Goal: Task Accomplishment & Management: Complete application form

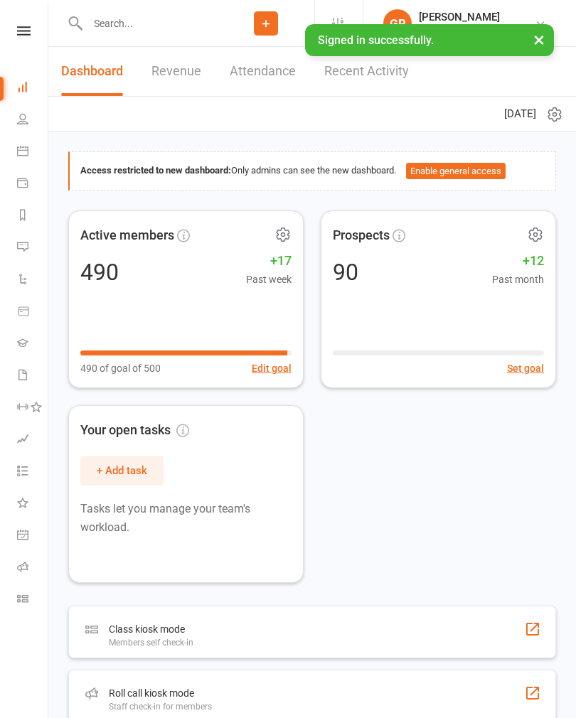
click at [269, 17] on icon at bounding box center [265, 23] width 13 height 13
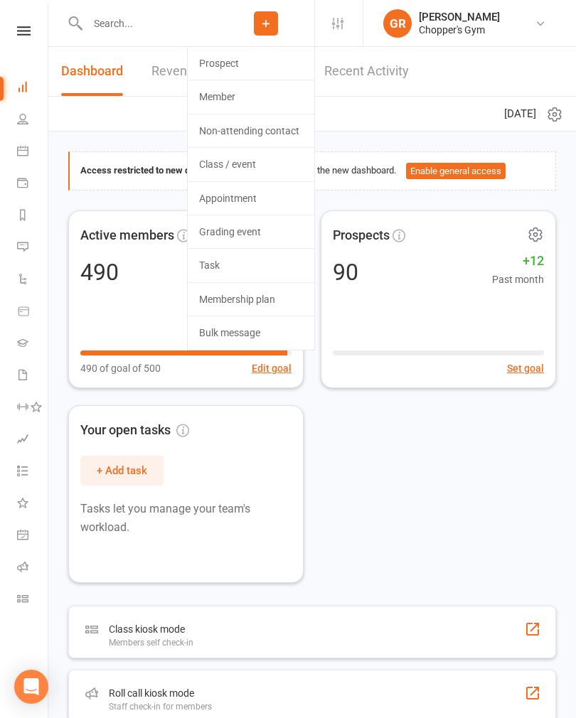
click at [245, 91] on link "Member" at bounding box center [251, 96] width 127 height 33
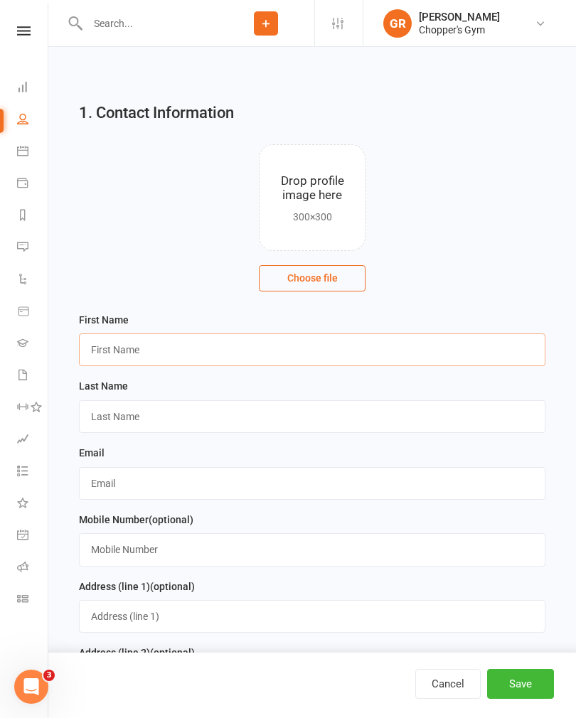
click at [300, 365] on input "text" at bounding box center [312, 349] width 466 height 33
type input "[PERSON_NAME]"
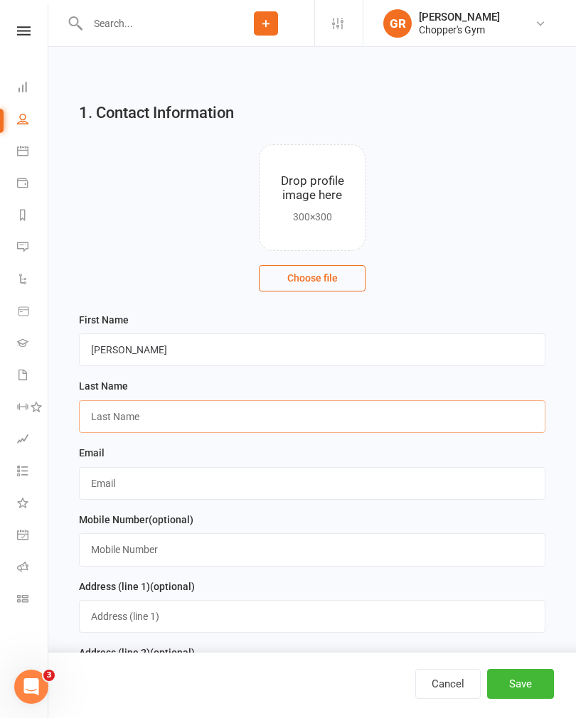
click at [212, 401] on input "text" at bounding box center [312, 416] width 466 height 33
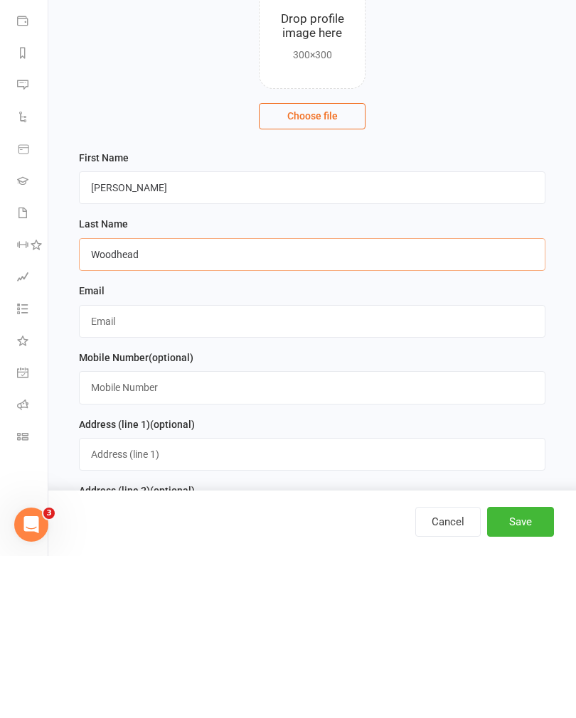
type input "Woodhead"
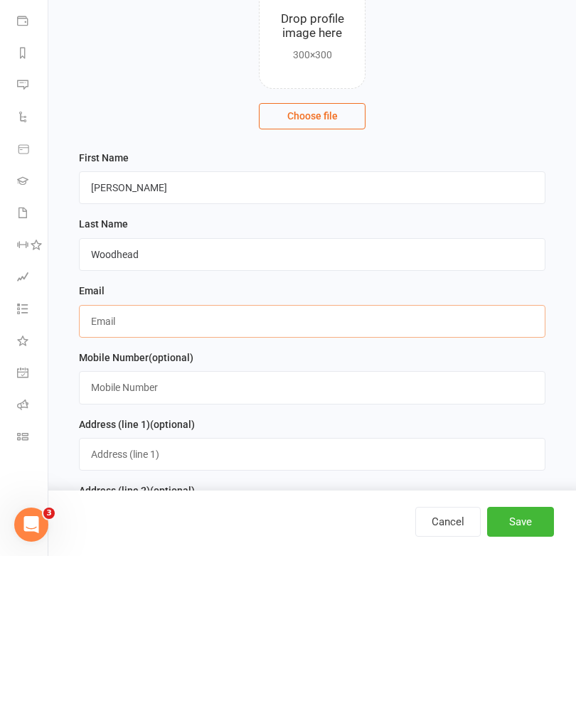
click at [279, 467] on input "text" at bounding box center [312, 483] width 466 height 33
type input "[EMAIL_ADDRESS][DOMAIN_NAME]"
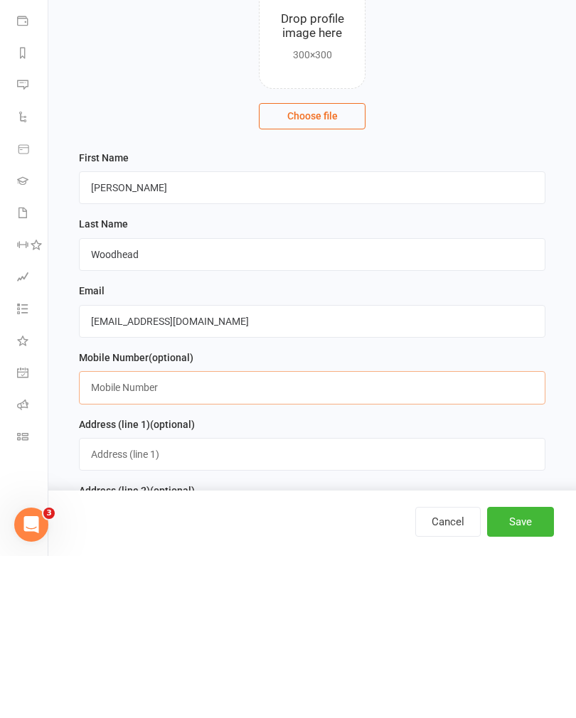
click at [321, 533] on input "text" at bounding box center [312, 549] width 466 height 33
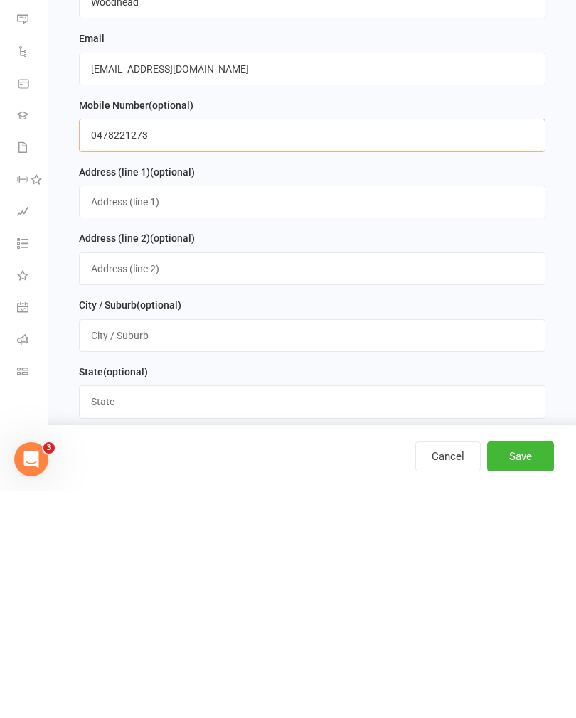
scroll to position [188, 0]
type input "0478221273"
click at [318, 412] on input "text" at bounding box center [312, 428] width 466 height 33
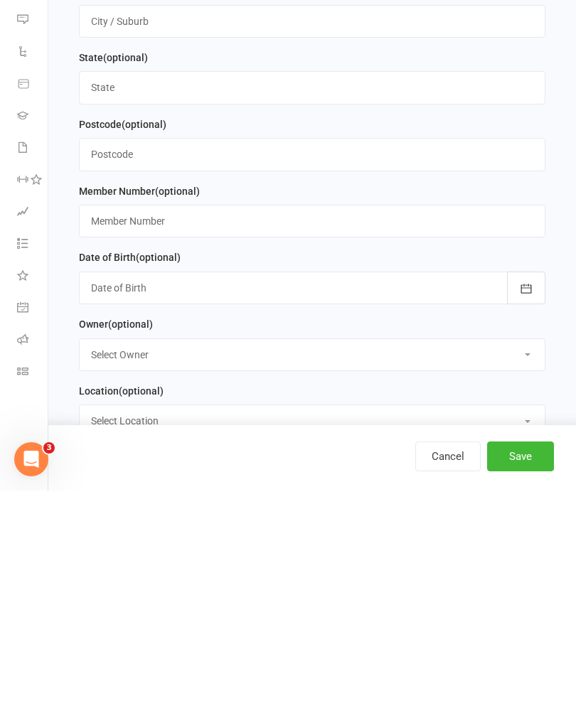
scroll to position [502, 0]
click at [340, 498] on div at bounding box center [312, 514] width 466 height 33
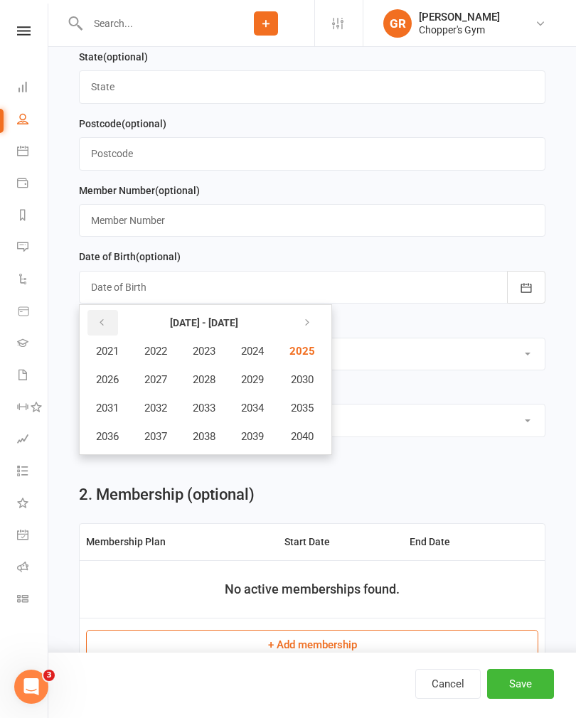
click at [103, 328] on icon "button" at bounding box center [102, 322] width 10 height 11
click at [301, 352] on span "2005" at bounding box center [300, 351] width 23 height 13
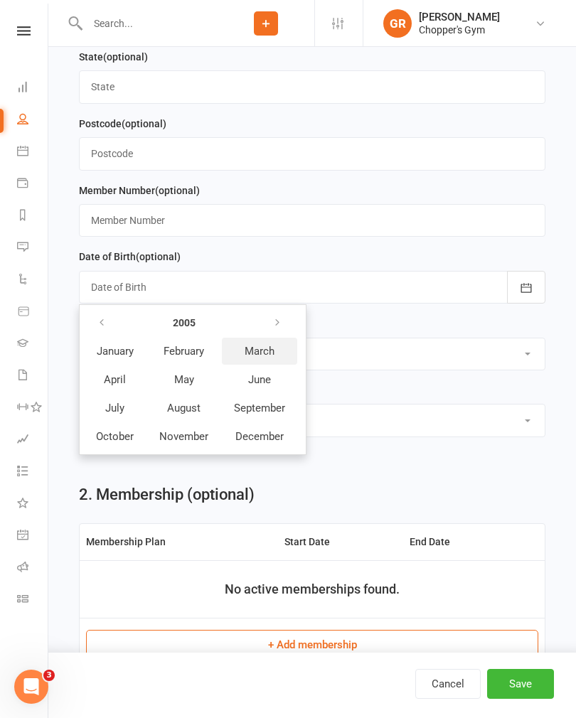
click at [269, 350] on span "March" at bounding box center [259, 351] width 30 height 13
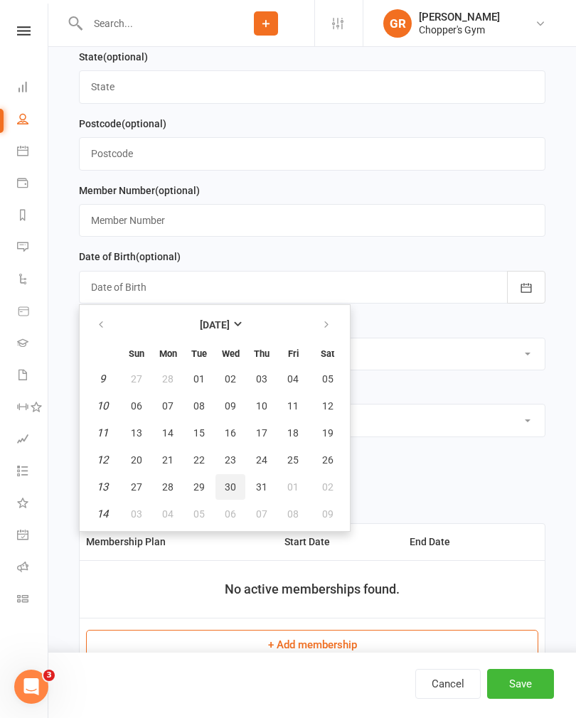
click at [225, 492] on span "30" at bounding box center [230, 486] width 11 height 11
type input "[DATE]"
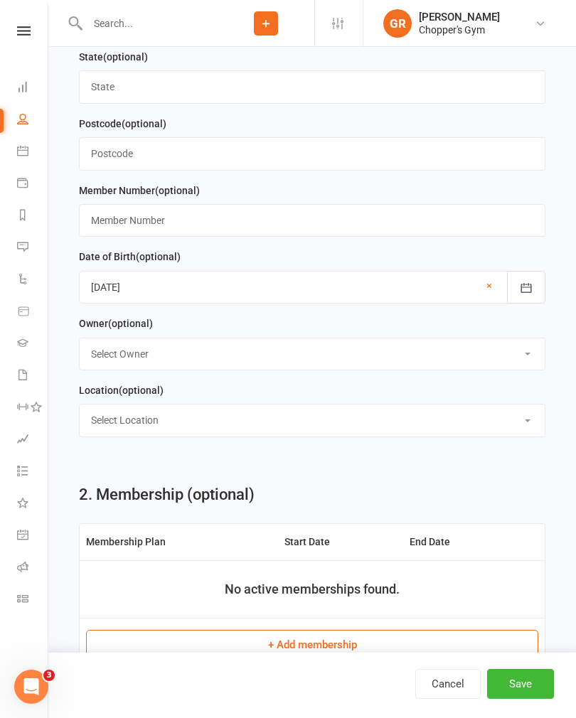
click at [524, 699] on button "Save" at bounding box center [520, 684] width 67 height 30
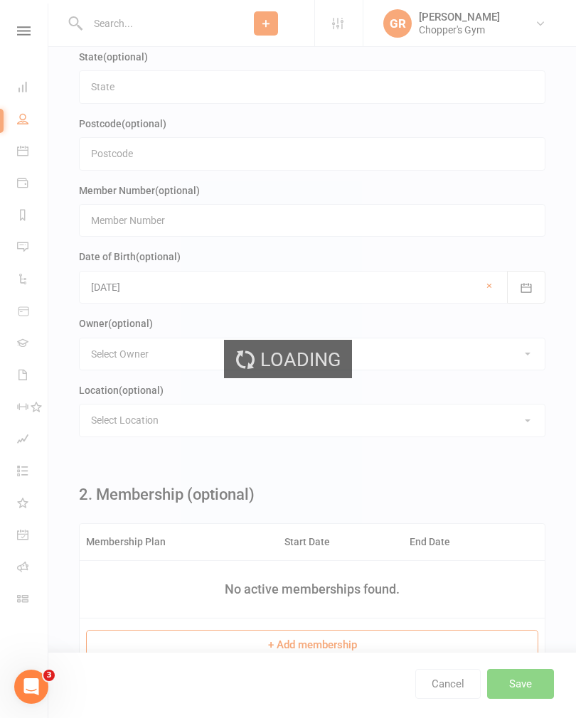
scroll to position [0, 0]
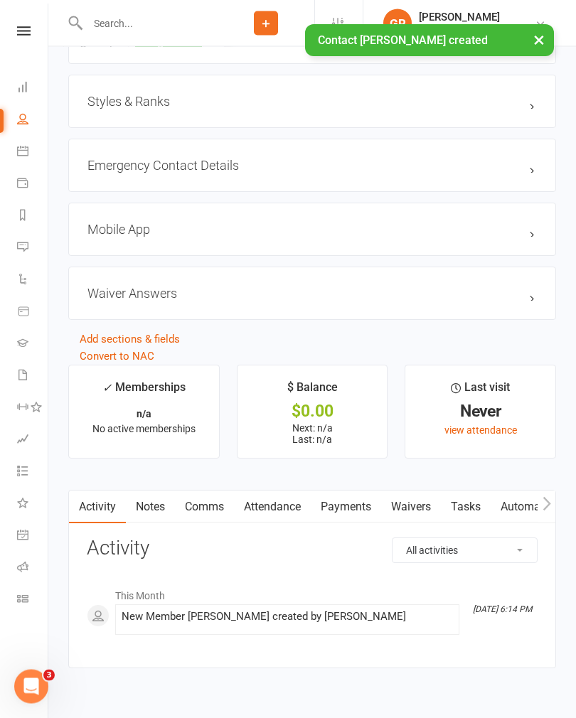
scroll to position [1036, 0]
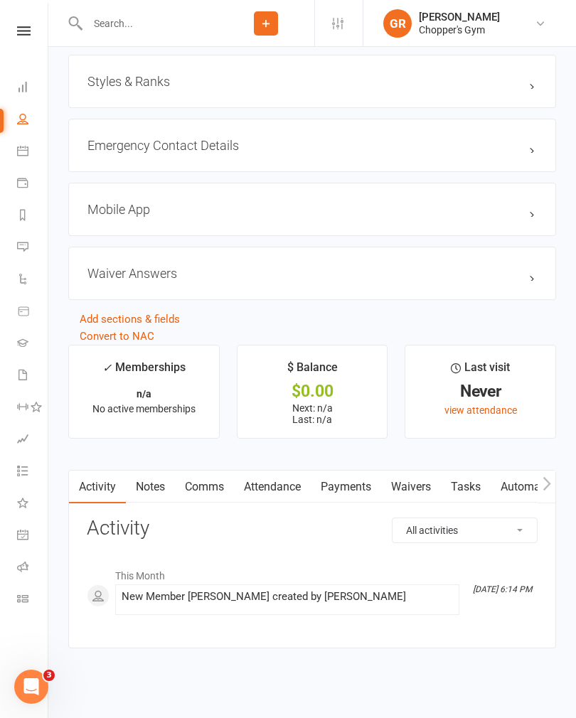
click at [414, 487] on link "Waivers" at bounding box center [411, 486] width 60 height 33
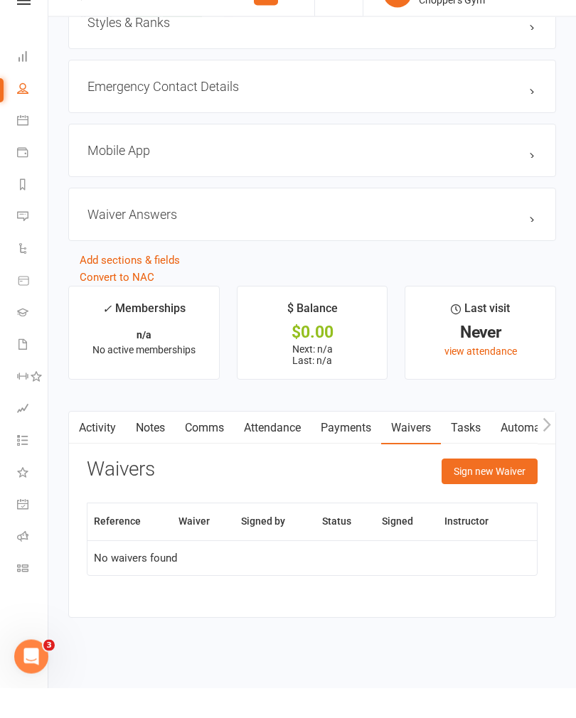
scroll to position [1065, 0]
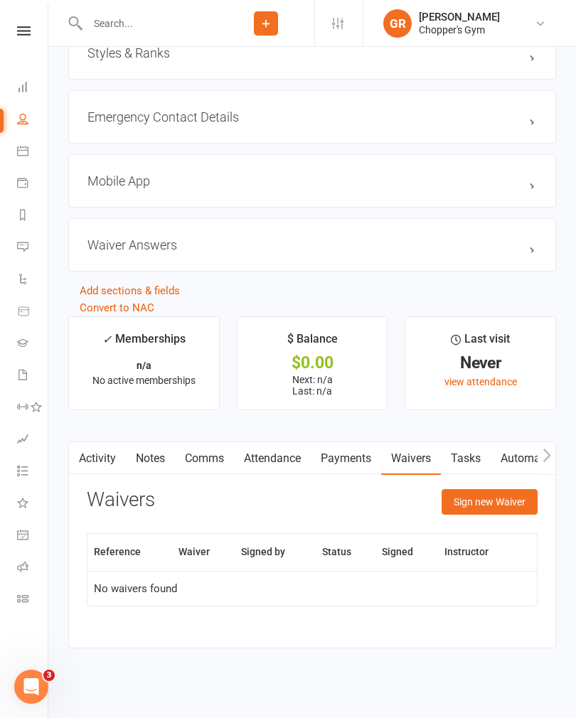
click at [488, 502] on button "Sign new Waiver" at bounding box center [489, 502] width 96 height 26
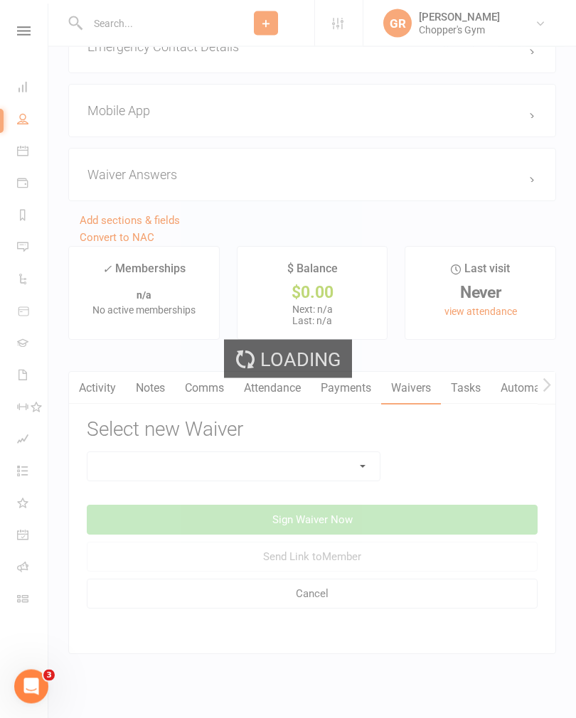
scroll to position [1141, 0]
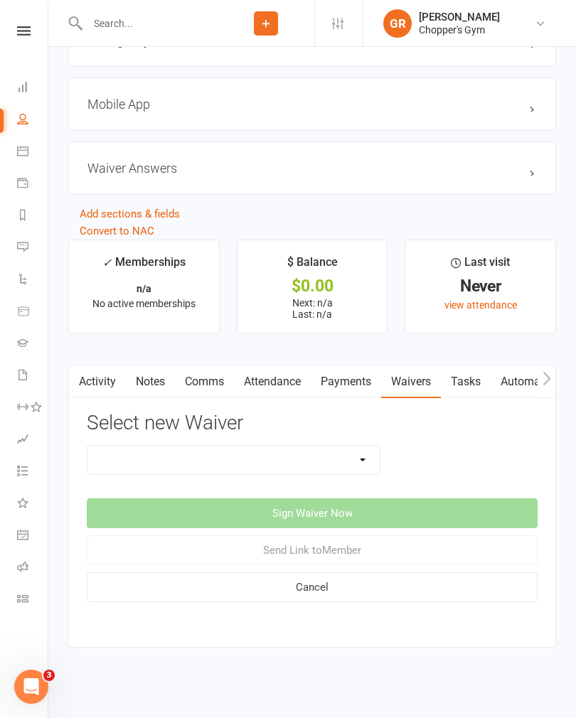
click at [357, 465] on select "12mth Up Front Membership Agreement Chopper's Gym Liability Waiver Chopper's Gy…" at bounding box center [233, 460] width 292 height 28
select select "13474"
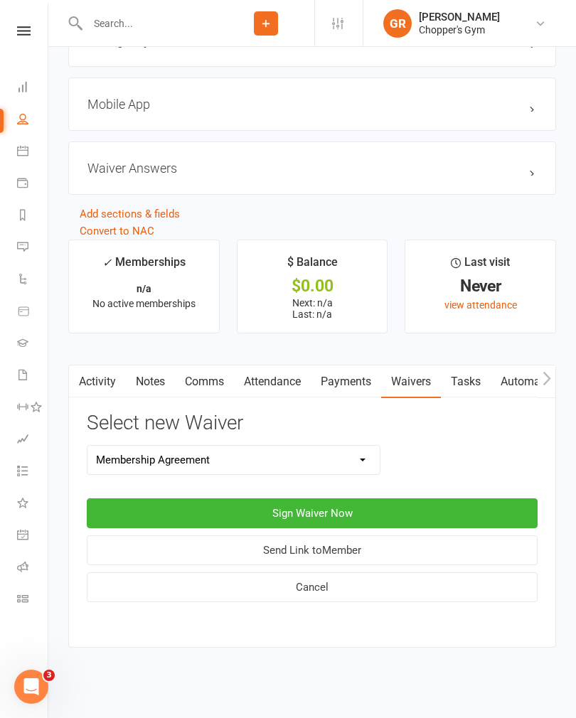
click at [367, 511] on button "Sign Waiver Now" at bounding box center [312, 513] width 451 height 30
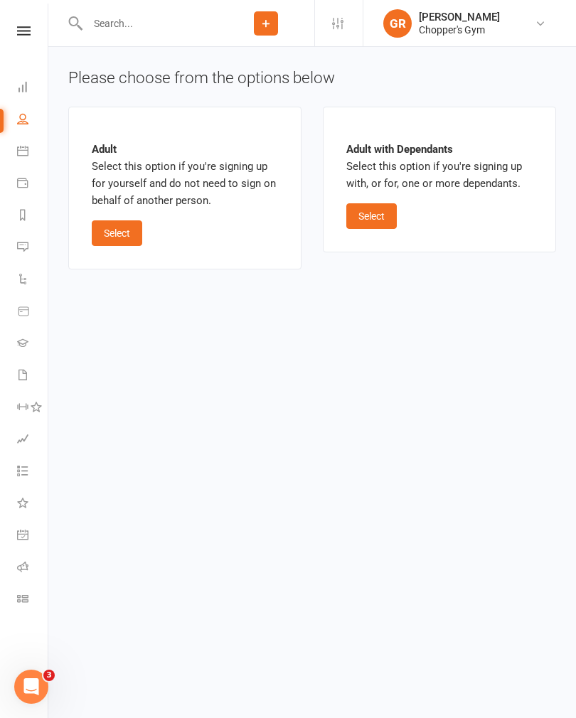
click at [109, 235] on button "Select" at bounding box center [117, 233] width 50 height 26
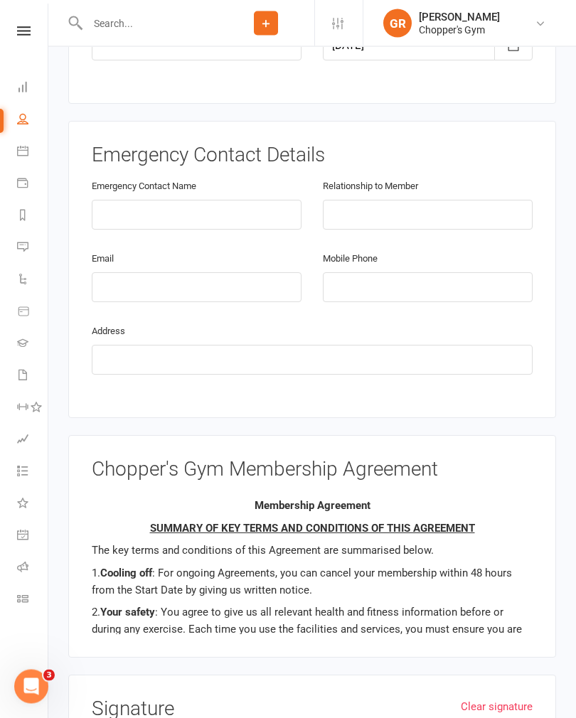
scroll to position [655, 0]
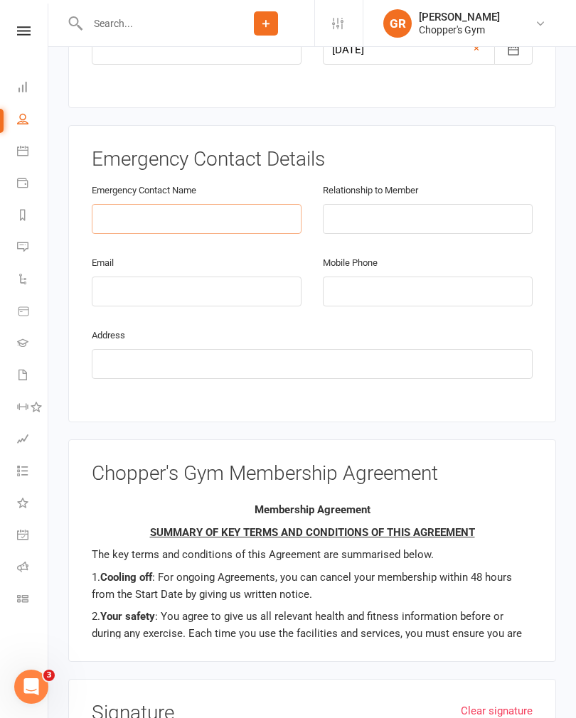
click at [238, 204] on input "text" at bounding box center [197, 219] width 210 height 30
type input "[PERSON_NAME]"
click at [421, 204] on input "text" at bounding box center [428, 219] width 210 height 30
type input "Mum"
click at [211, 276] on input "email" at bounding box center [197, 291] width 210 height 30
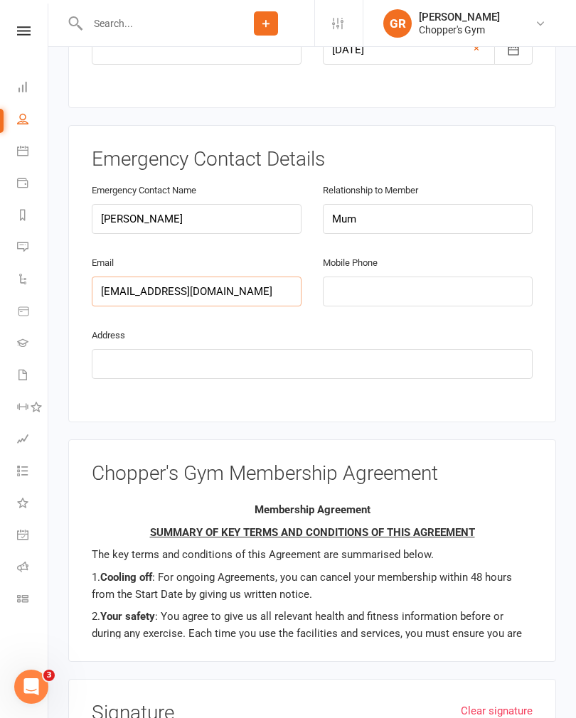
type input "[EMAIL_ADDRESS][DOMAIN_NAME]"
click at [415, 276] on input "tel" at bounding box center [428, 291] width 210 height 30
type input "0409998073"
click at [340, 349] on input "text" at bounding box center [312, 364] width 441 height 30
click at [138, 349] on input "165 Easdale" at bounding box center [312, 364] width 441 height 30
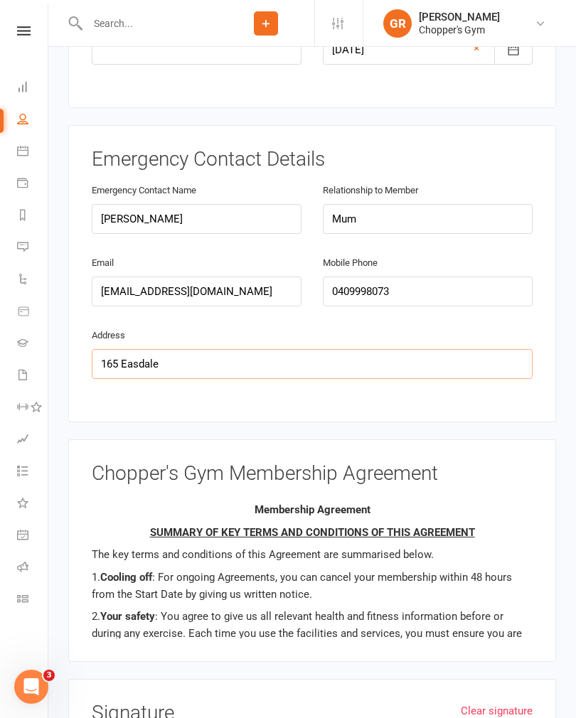
click at [144, 349] on input "165 Easdale" at bounding box center [312, 364] width 441 height 30
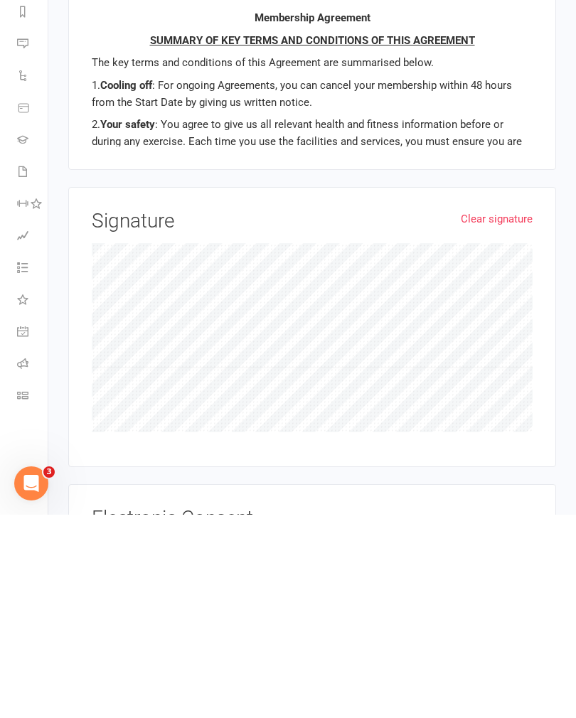
scroll to position [1096, 0]
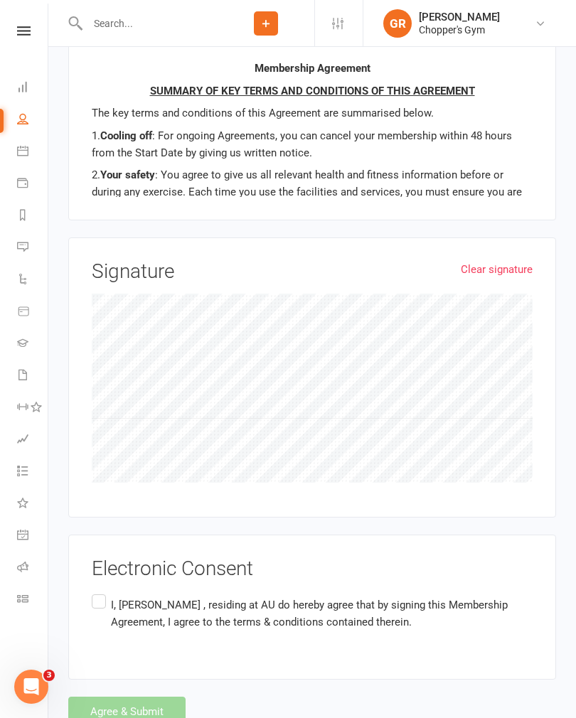
type input "[STREET_ADDRESS]"
click at [107, 591] on label "I, [PERSON_NAME] , residing at AU do hereby agree that by signing this Membersh…" at bounding box center [312, 613] width 441 height 45
click at [101, 591] on input "I, [PERSON_NAME] , residing at AU do hereby agree that by signing this Membersh…" at bounding box center [96, 591] width 9 height 0
click at [158, 696] on button "Agree & Submit" at bounding box center [126, 711] width 117 height 30
